Goal: Communication & Community: Connect with others

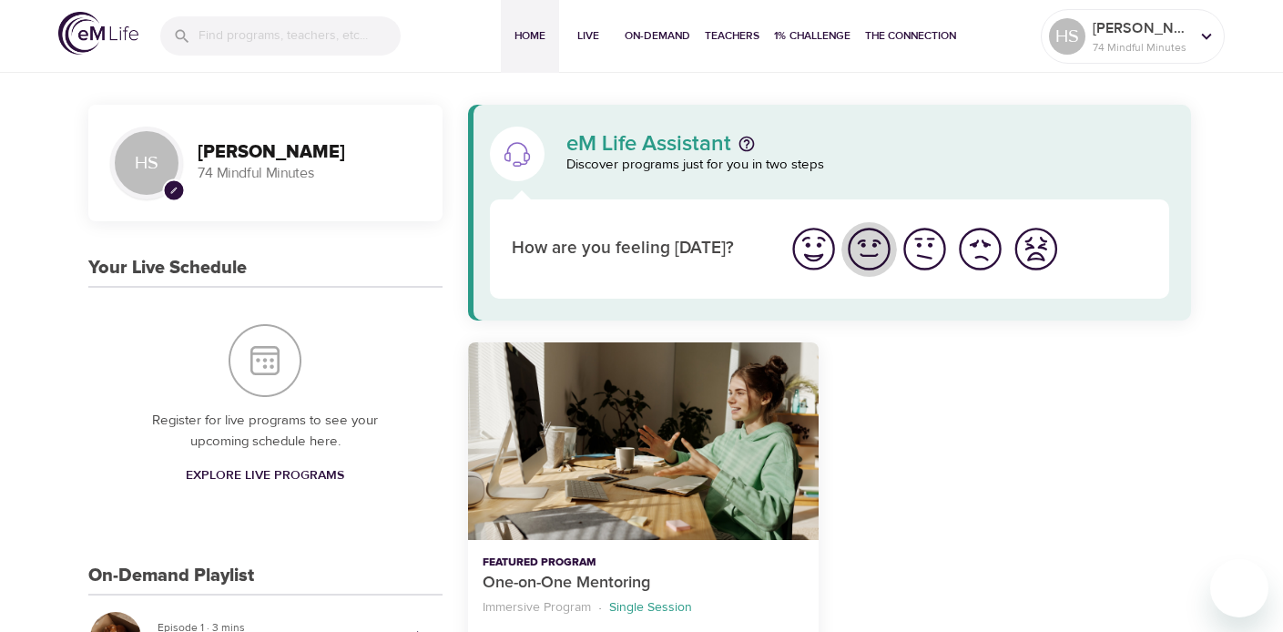
click at [862, 245] on img "I'm feeling good" at bounding box center [869, 249] width 50 height 50
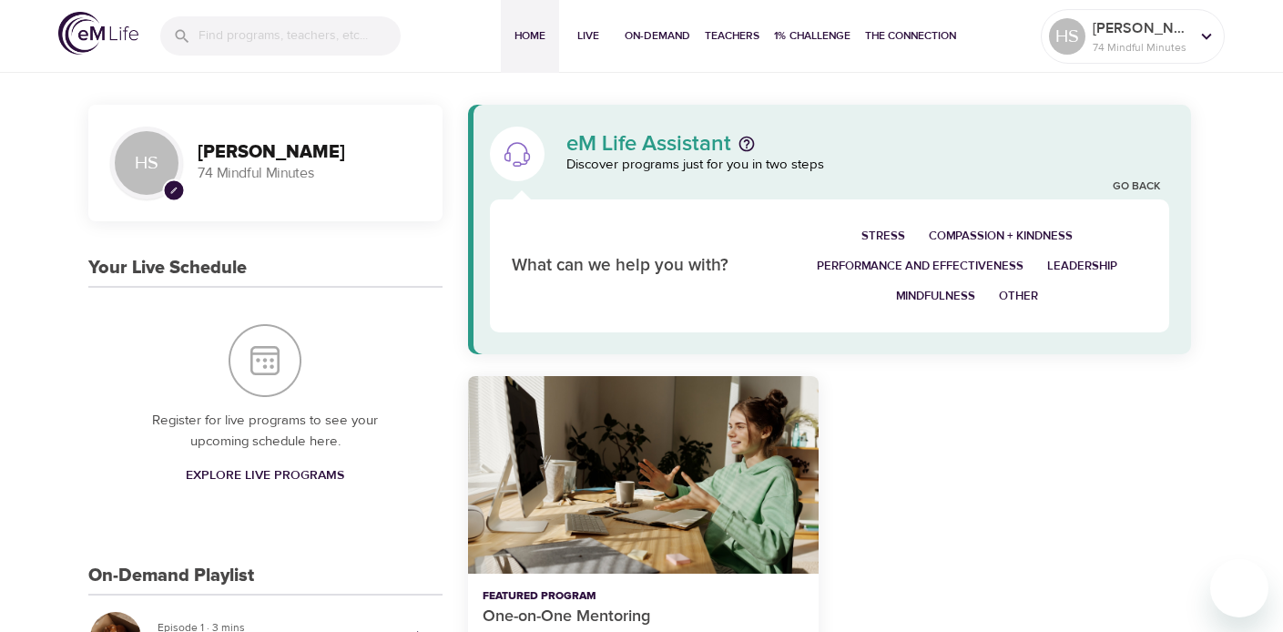
click at [946, 292] on span "Mindfulness" at bounding box center [935, 296] width 79 height 21
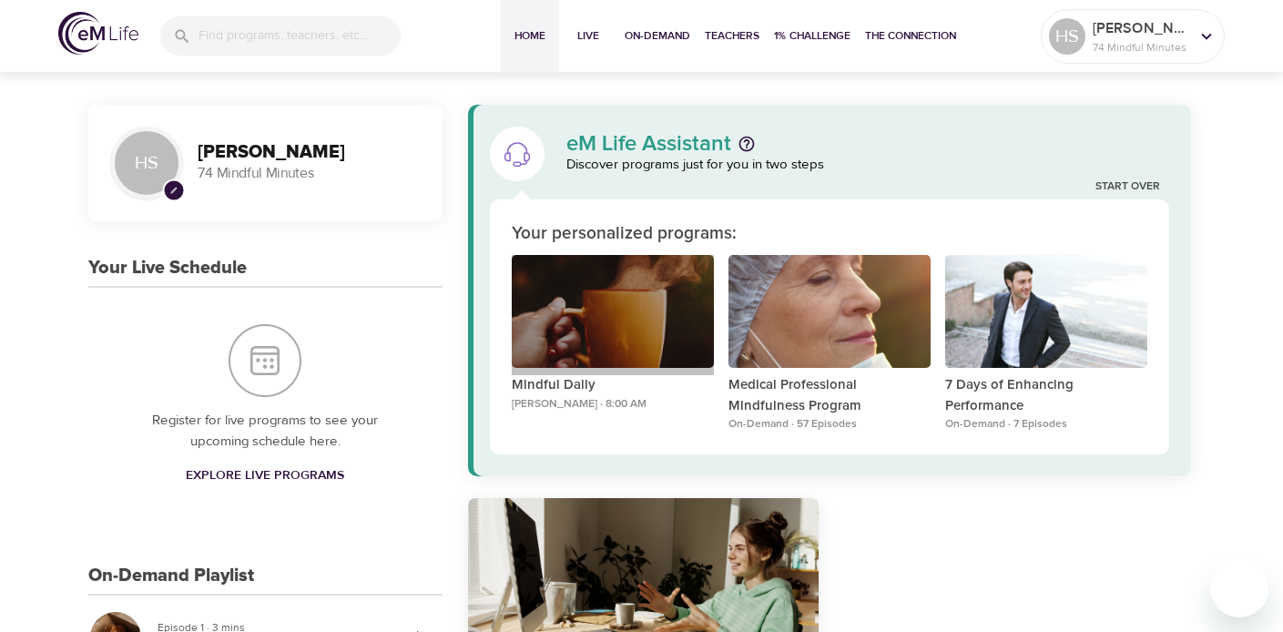
click at [639, 315] on div "Mindful Daily" at bounding box center [613, 312] width 202 height 114
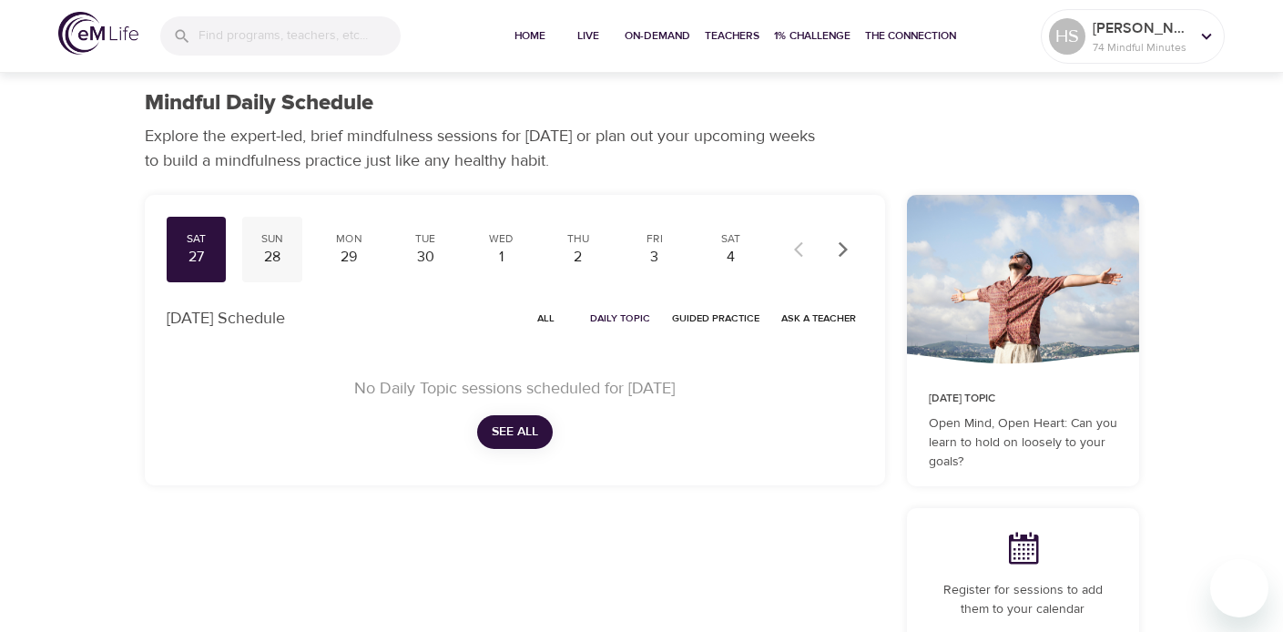
click at [286, 253] on div "28" at bounding box center [273, 257] width 46 height 21
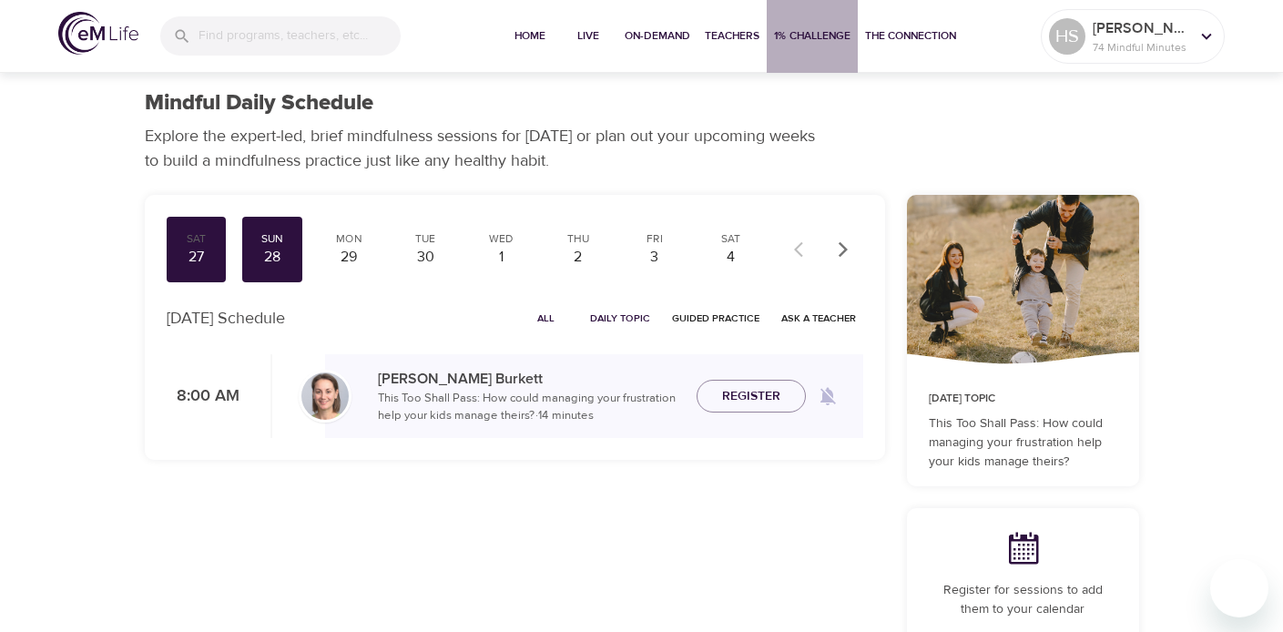
click at [807, 36] on span "1% Challenge" at bounding box center [812, 35] width 76 height 19
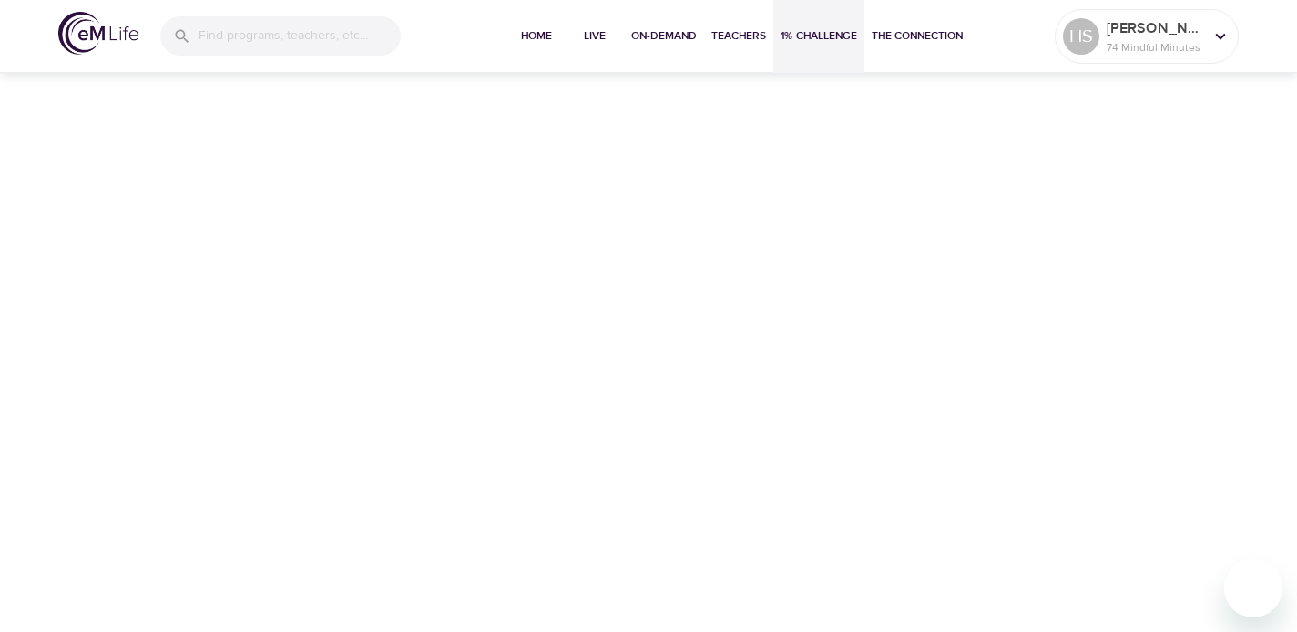
click at [793, 242] on div "Home Live On-Demand Teachers 1% Challenge The Connection HS [PERSON_NAME] 74 Mi…" at bounding box center [648, 316] width 1297 height 632
click at [933, 24] on button "The Connection" at bounding box center [917, 36] width 106 height 73
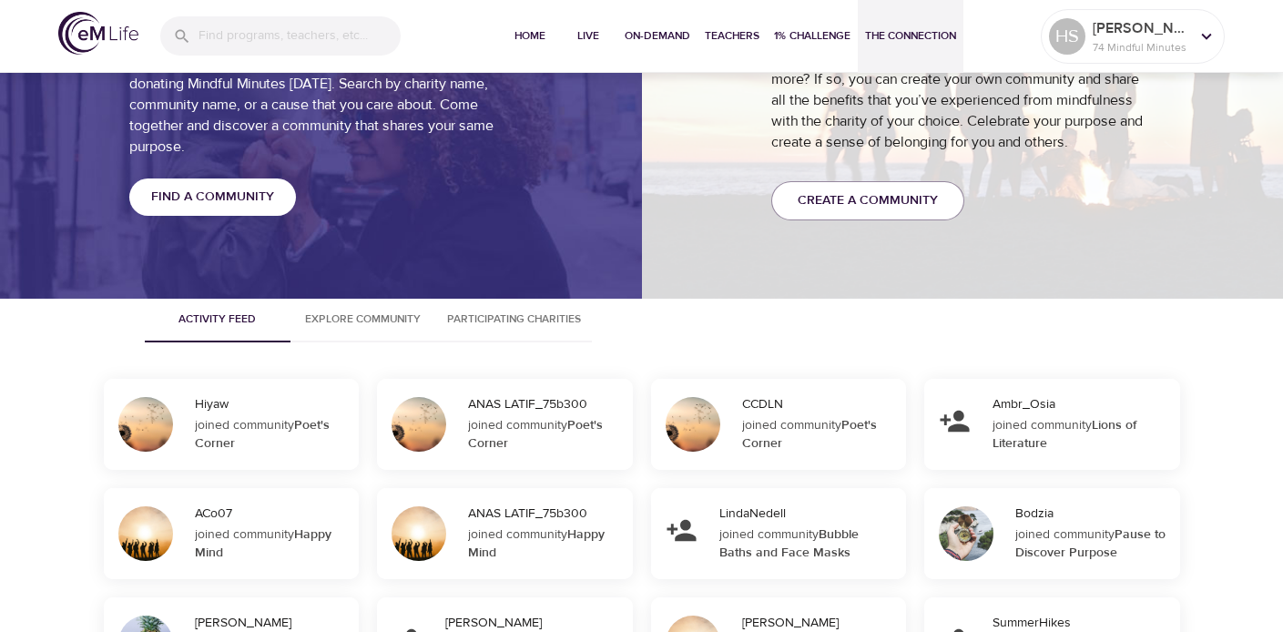
scroll to position [1340, 0]
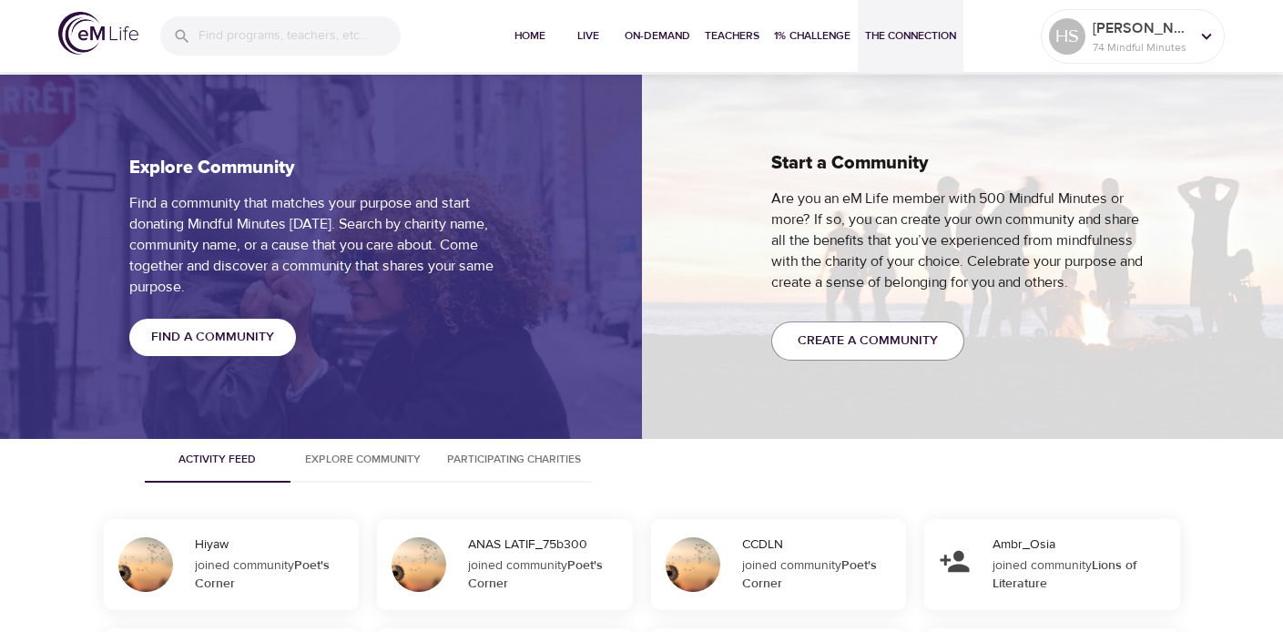
click at [209, 339] on span "Find a Community" at bounding box center [212, 337] width 123 height 23
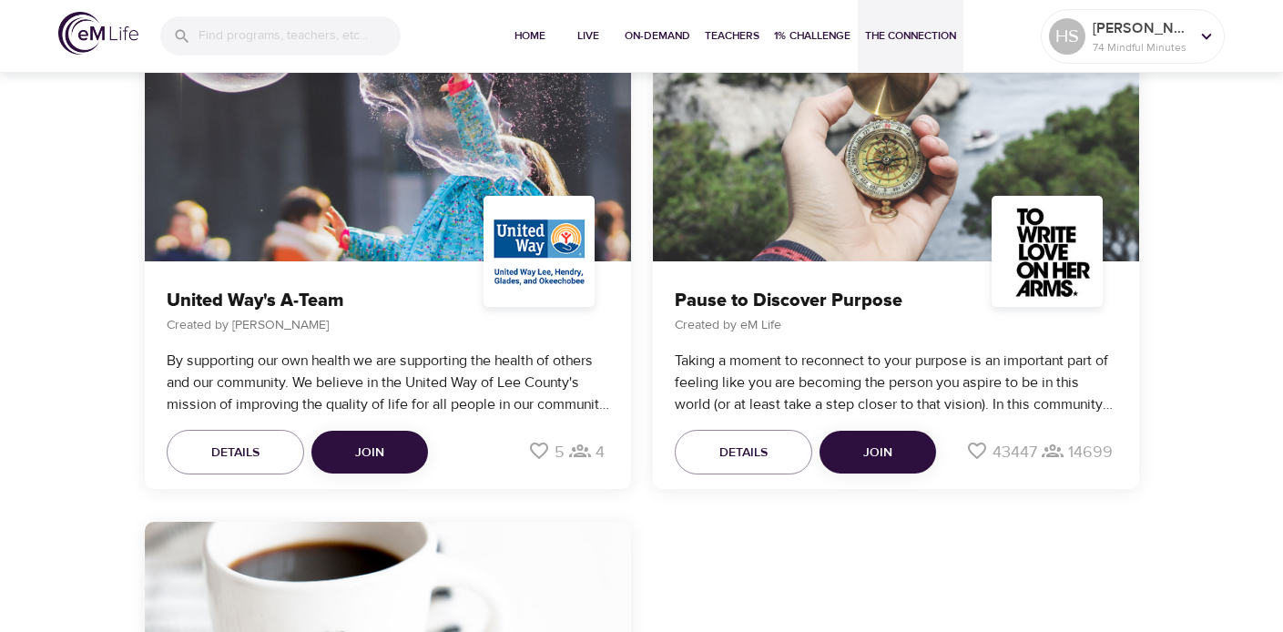
scroll to position [7646, 0]
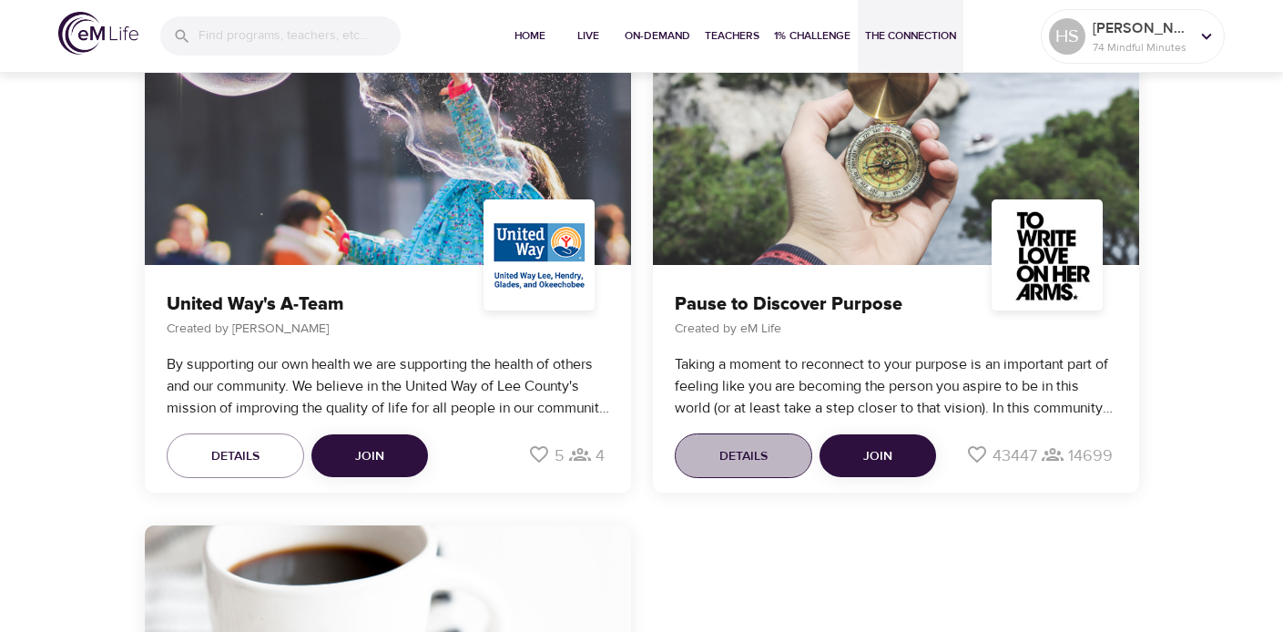
click at [712, 438] on button "Details" at bounding box center [744, 456] width 138 height 46
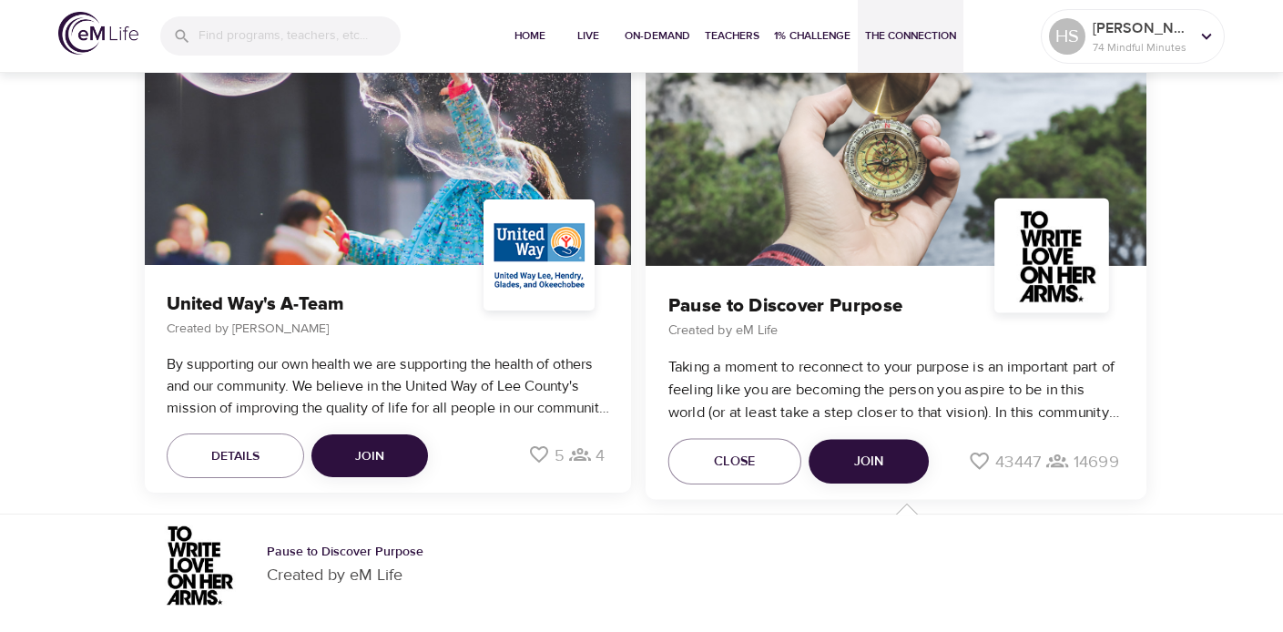
click at [841, 344] on div "Pause to Discover Purpose Created by eM Life Taking a moment to reconnect to yo…" at bounding box center [895, 382] width 501 height 234
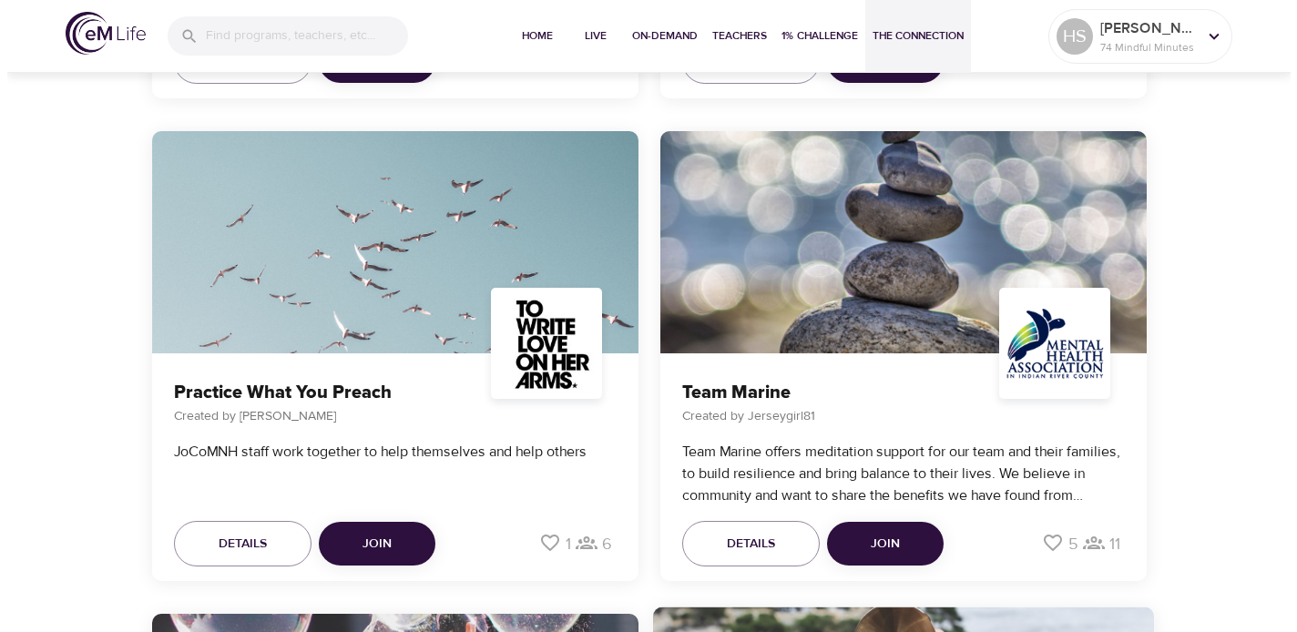
scroll to position [7776, 0]
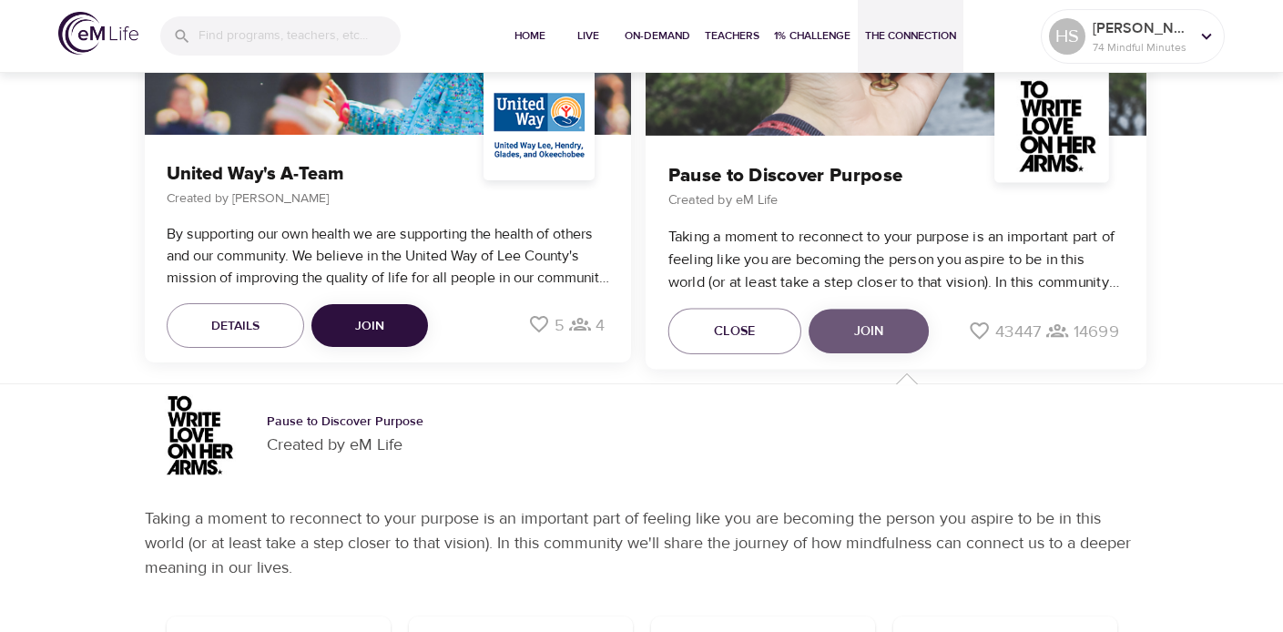
click at [873, 320] on span "Join" at bounding box center [868, 331] width 30 height 23
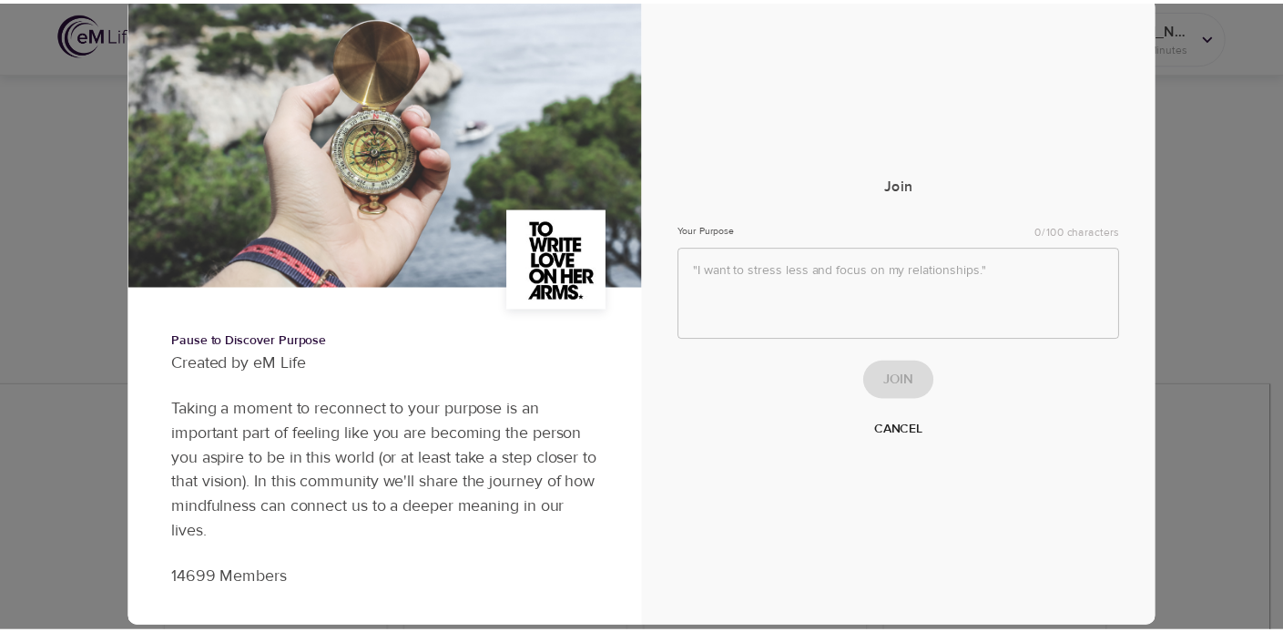
scroll to position [59, 0]
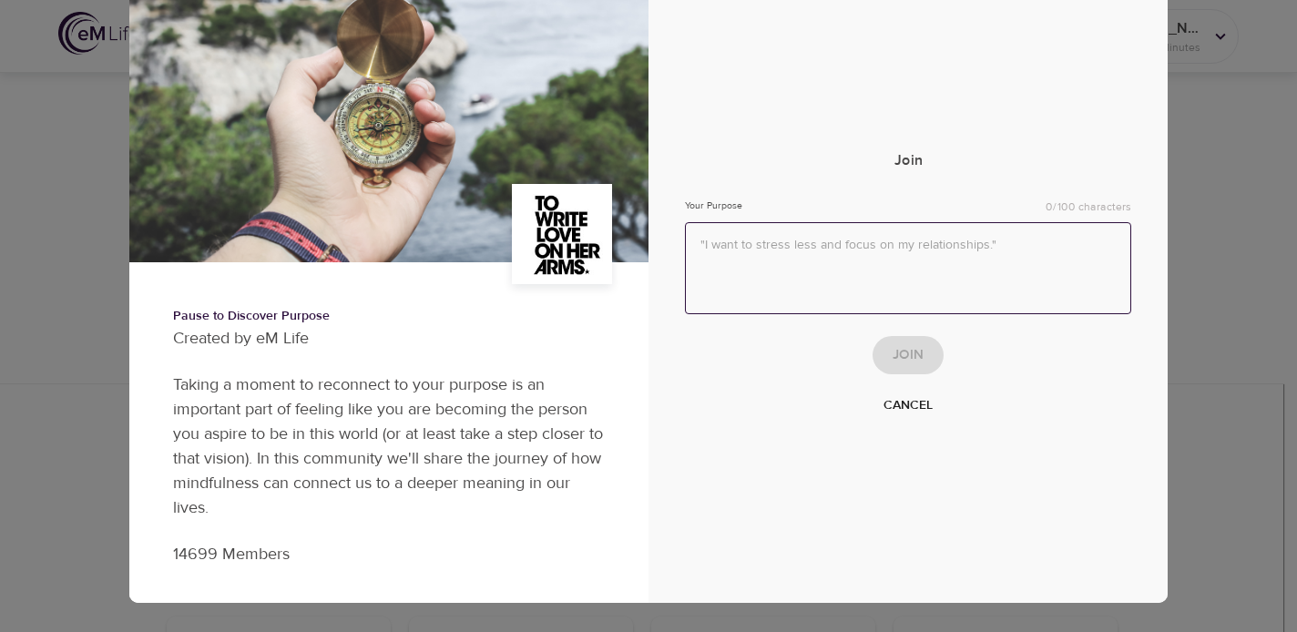
click at [717, 248] on textarea at bounding box center [908, 268] width 446 height 92
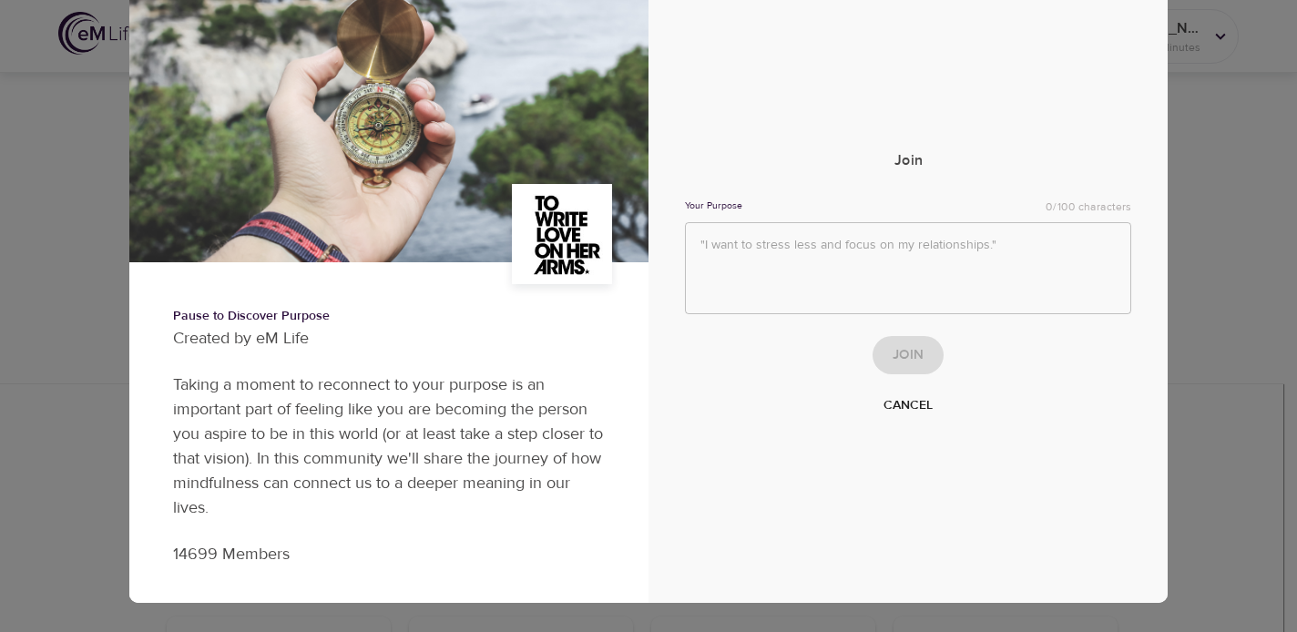
click at [792, 405] on div "Join Your Purpose 0/100 characters Join Cancel" at bounding box center [908, 286] width 446 height 271
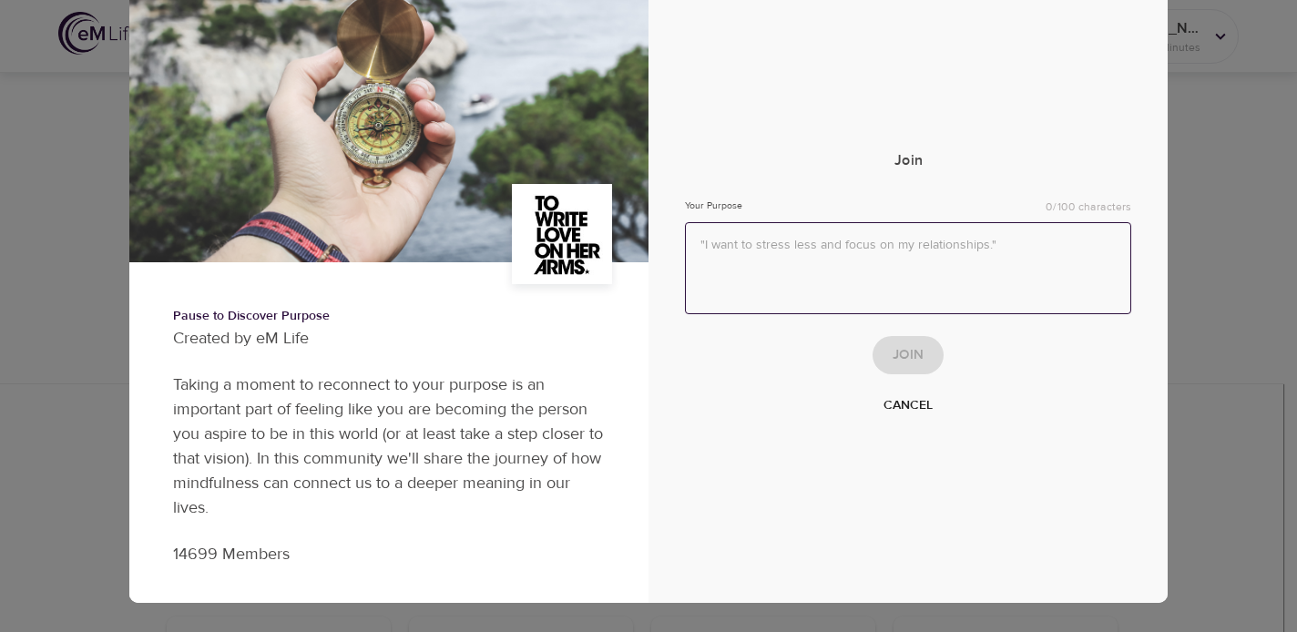
click at [775, 241] on textarea at bounding box center [908, 268] width 446 height 92
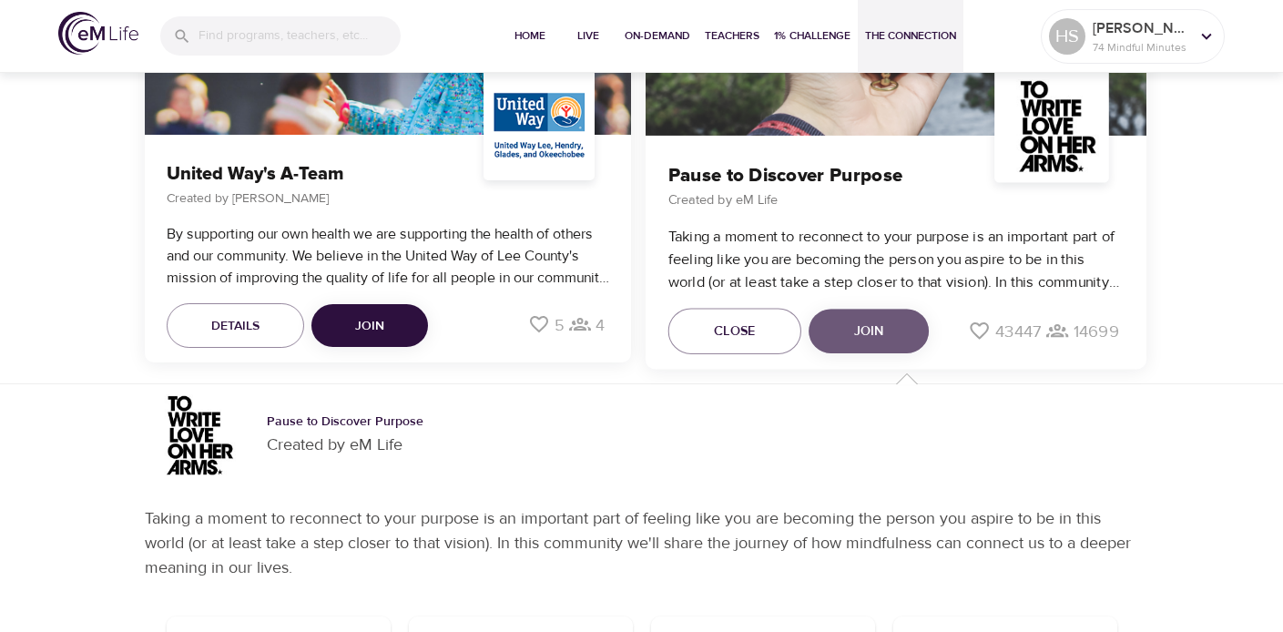
click at [845, 316] on button "Join" at bounding box center [869, 331] width 120 height 45
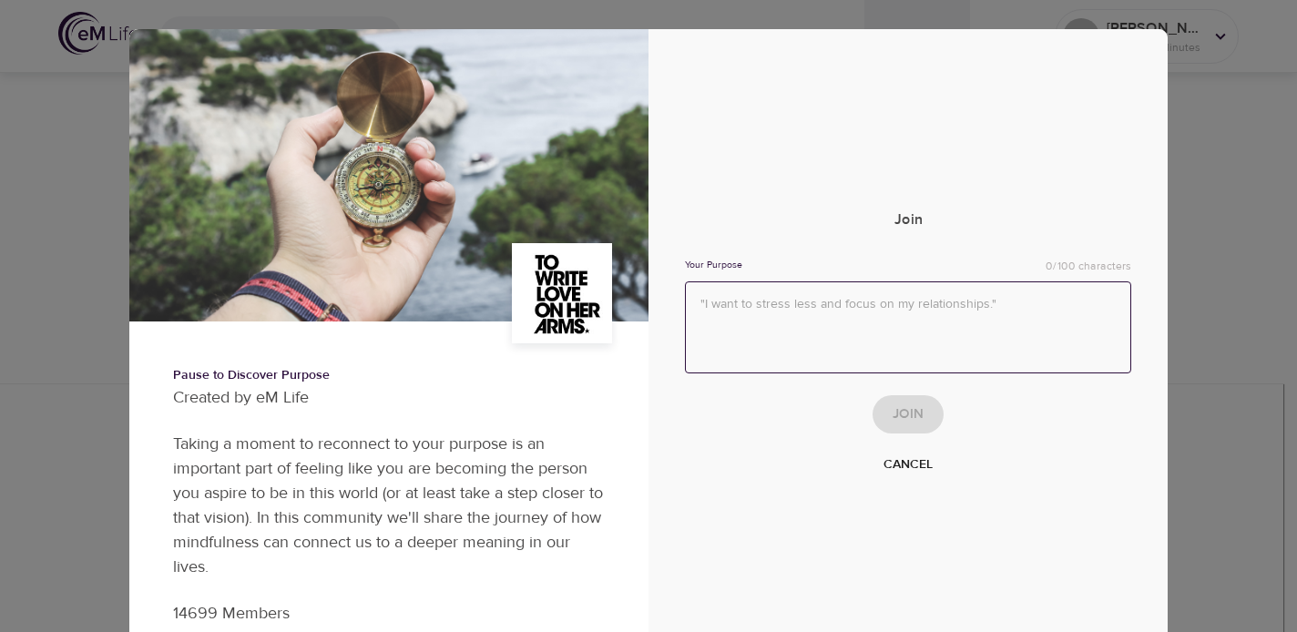
click at [820, 305] on textarea at bounding box center [908, 327] width 446 height 92
click at [707, 306] on textarea "I want to be in each moment" at bounding box center [908, 327] width 446 height 92
click at [702, 308] on textarea "I strive to be in each moment" at bounding box center [908, 327] width 446 height 92
type textarea "I will strive to be in each moment"
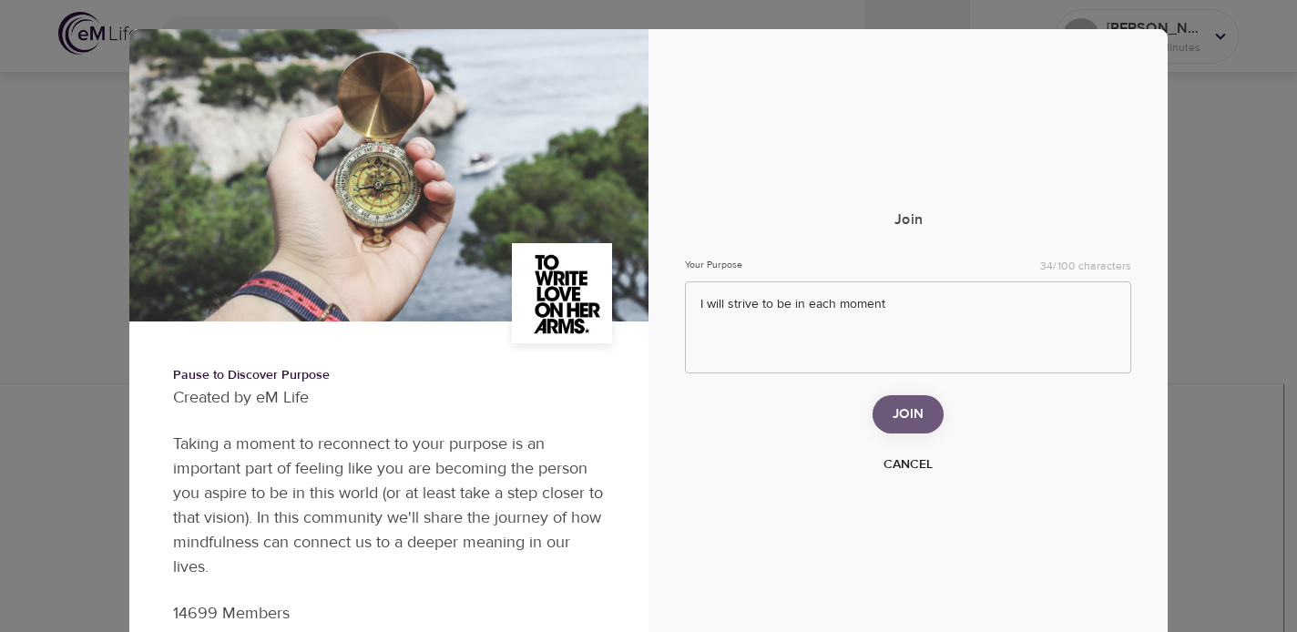
click at [904, 417] on span "Join" at bounding box center [907, 415] width 31 height 24
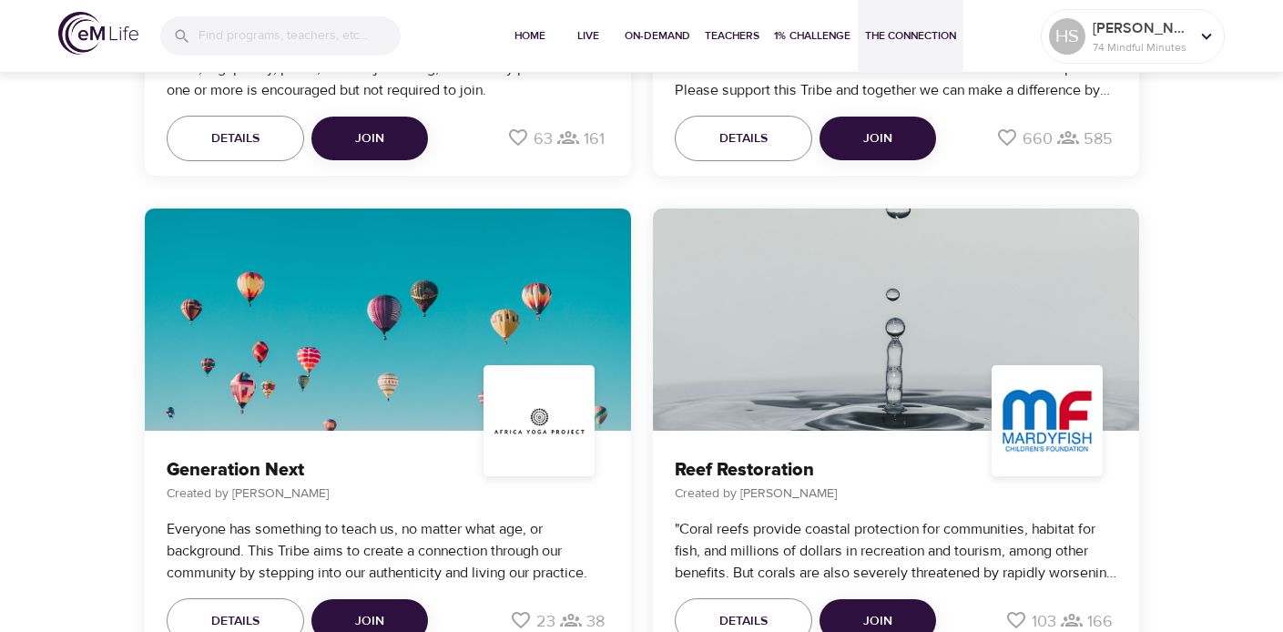
scroll to position [4110, 0]
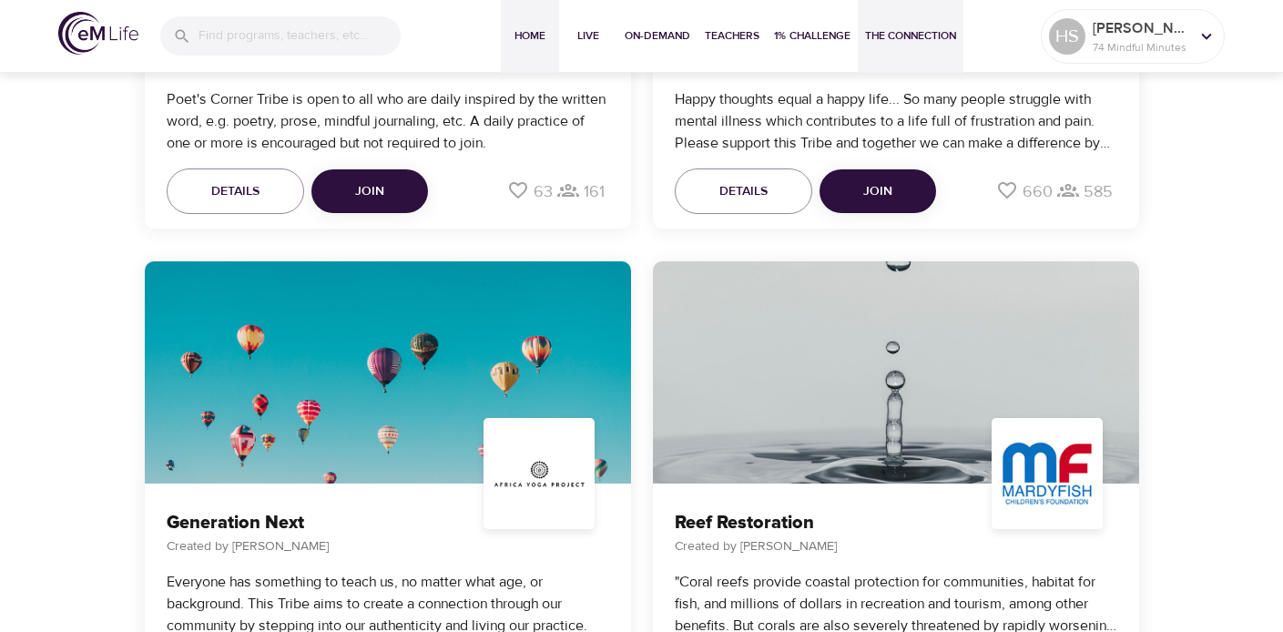
click at [527, 33] on span "Home" at bounding box center [530, 35] width 44 height 19
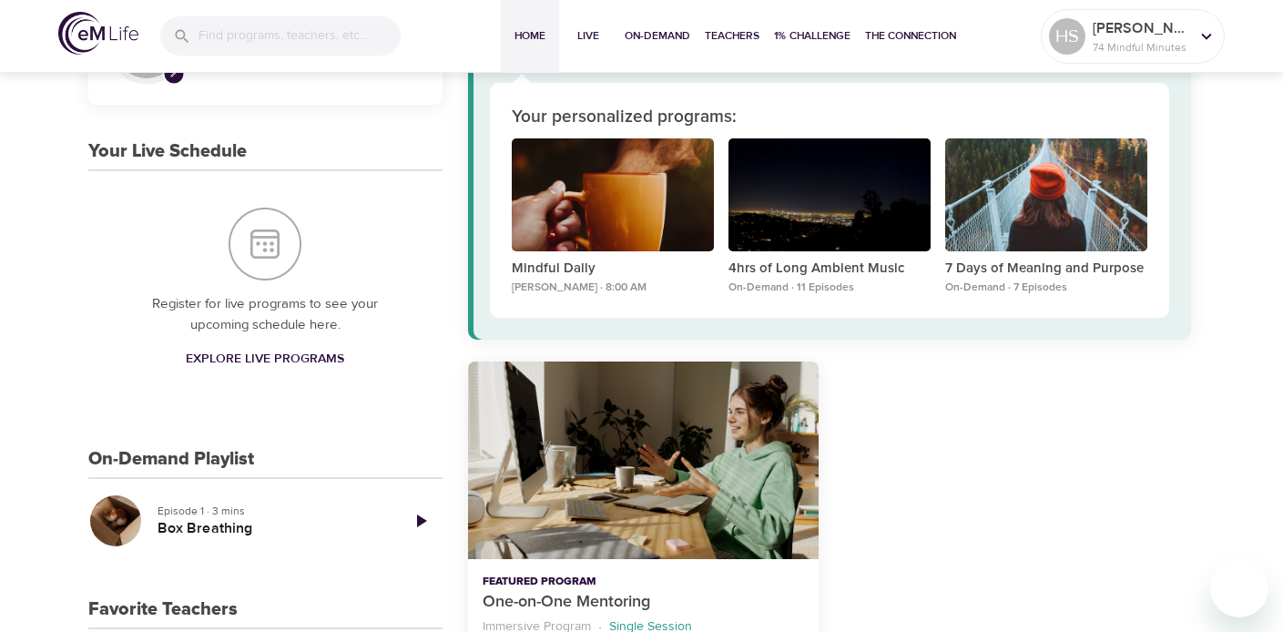
scroll to position [139, 0]
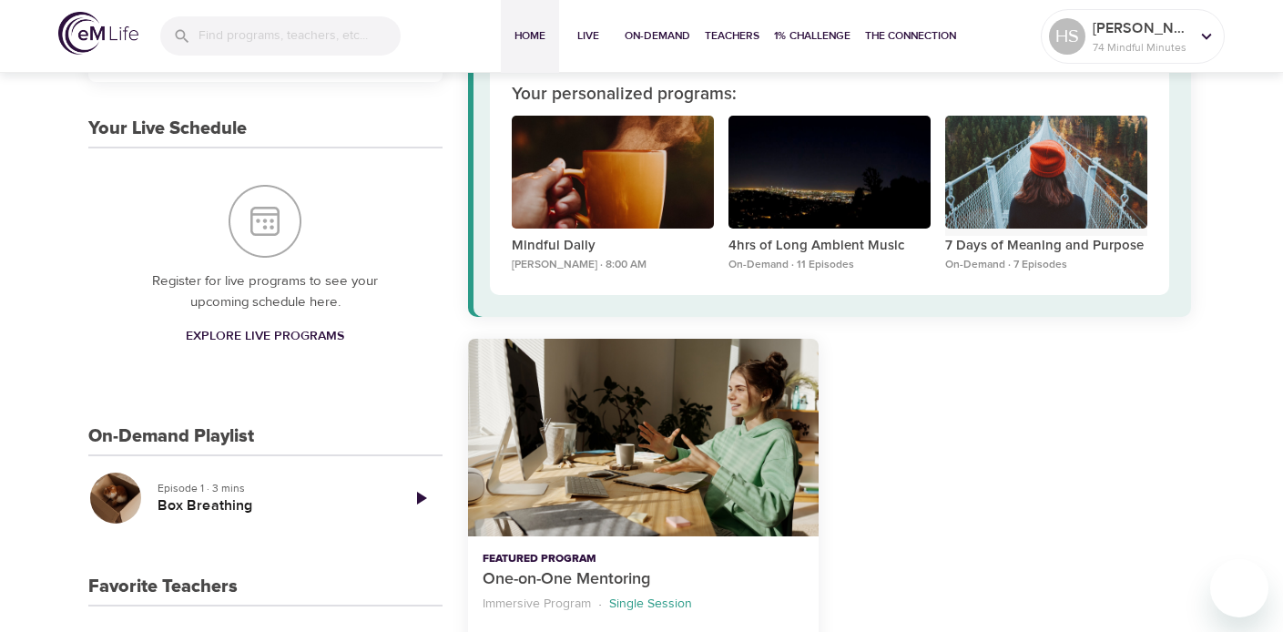
click at [1100, 197] on div "7 Days of Meaning and Purpose" at bounding box center [1046, 173] width 202 height 114
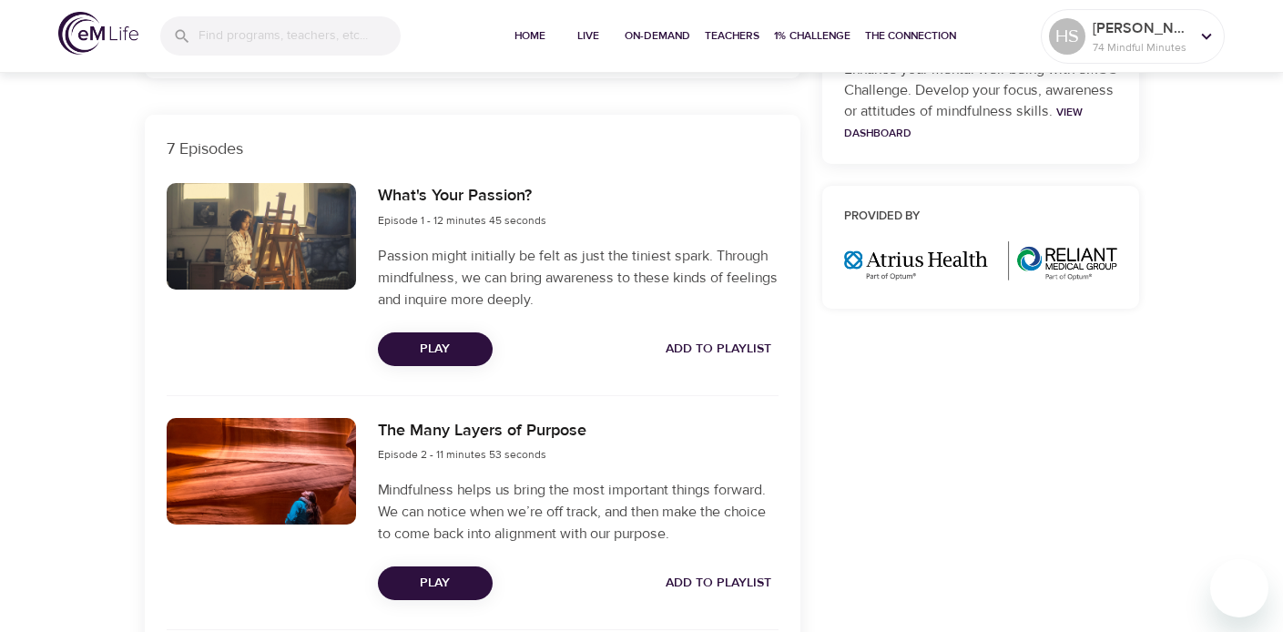
scroll to position [578, 0]
